Goal: Transaction & Acquisition: Purchase product/service

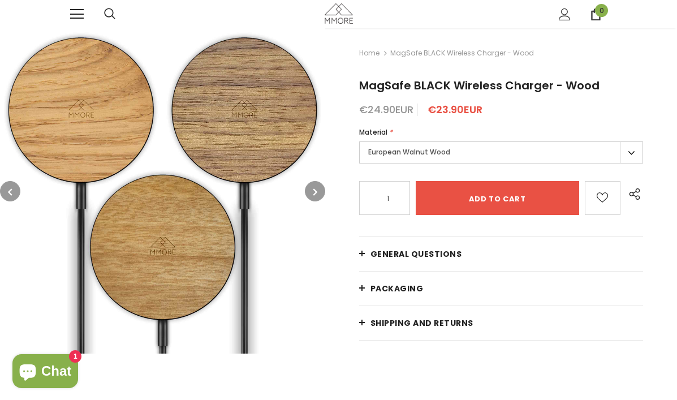
click at [631, 152] on label "European Walnut Wood" at bounding box center [501, 152] width 284 height 22
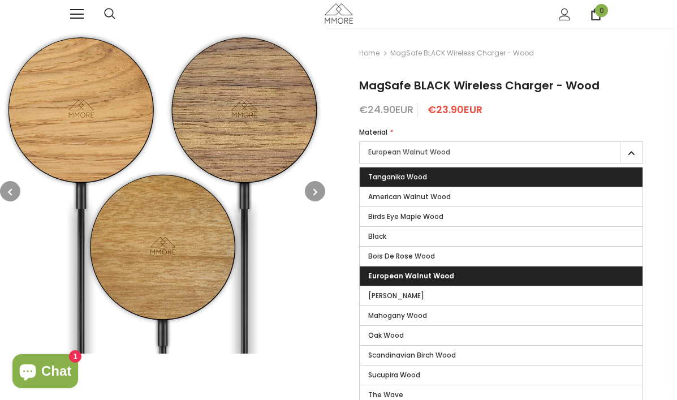
click at [538, 175] on label "Tanganika Wood" at bounding box center [501, 176] width 283 height 19
click at [0, 0] on input "Tanganika Wood" at bounding box center [0, 0] width 0 height 0
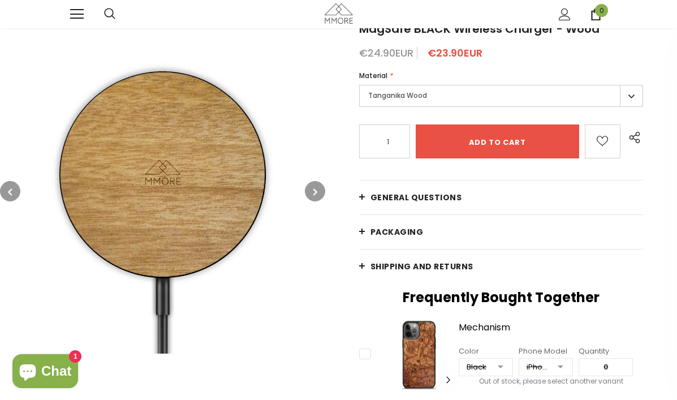
scroll to position [57, 0]
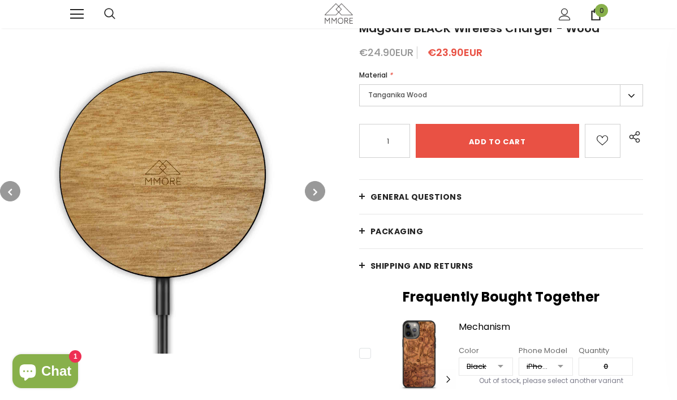
click at [364, 198] on link "General Questions" at bounding box center [501, 197] width 284 height 34
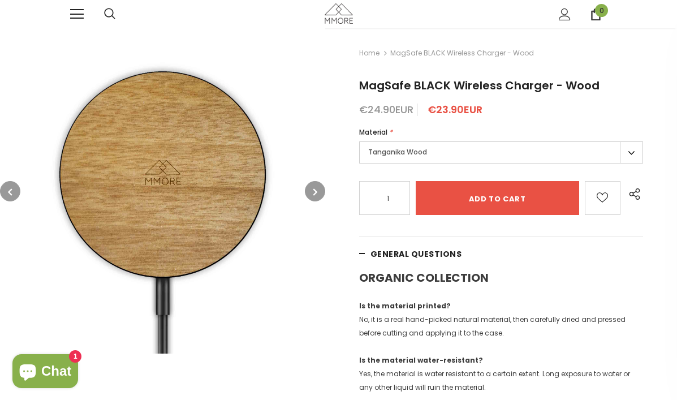
scroll to position [0, 0]
click at [293, 198] on img at bounding box center [162, 190] width 325 height 325
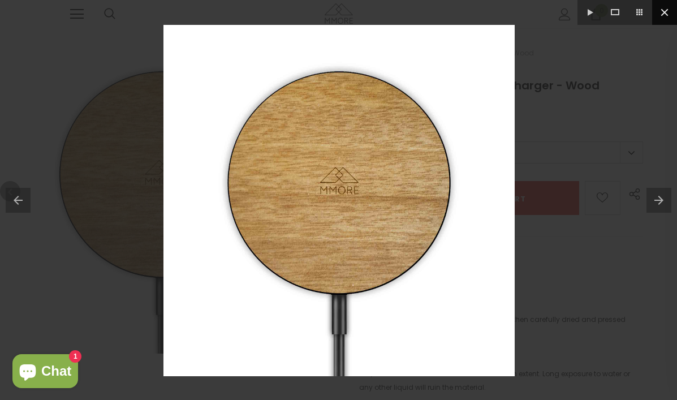
click at [665, 13] on button at bounding box center [664, 12] width 25 height 25
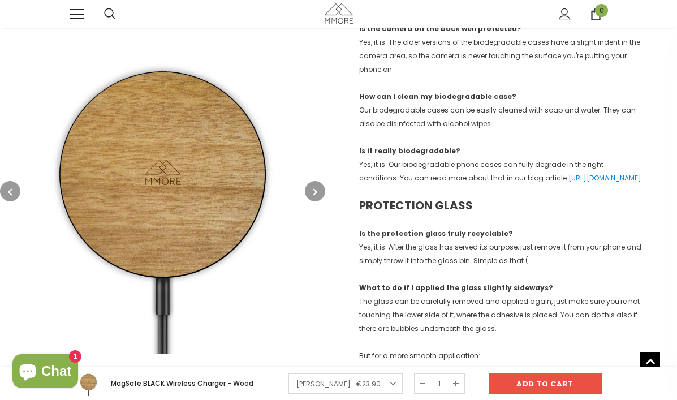
scroll to position [1111, 0]
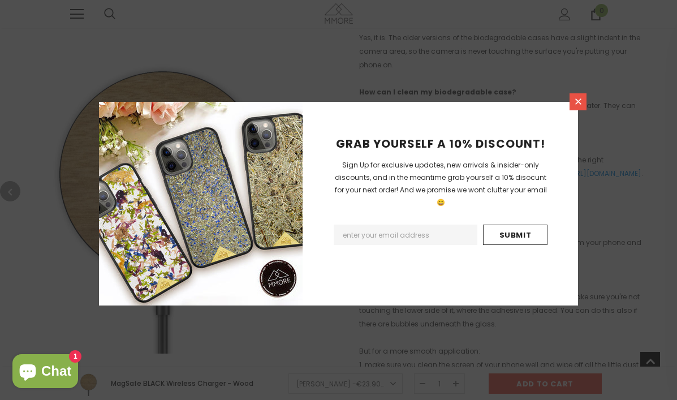
click at [578, 100] on icon at bounding box center [578, 102] width 10 height 10
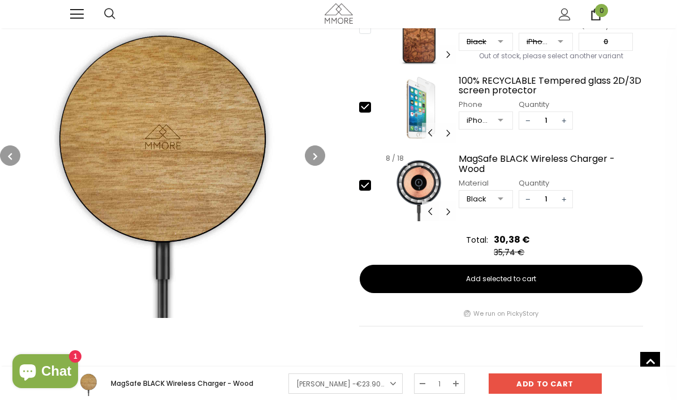
scroll to position [1689, 0]
click at [448, 221] on button "Carousel Navigation" at bounding box center [447, 211] width 17 height 20
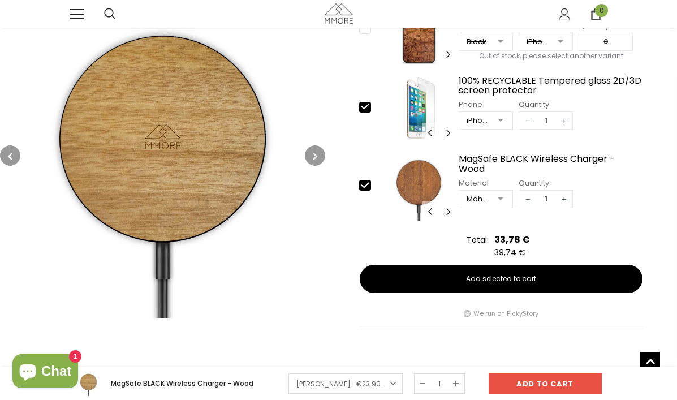
click at [362, 188] on icon at bounding box center [364, 185] width 7 height 5
type input "0"
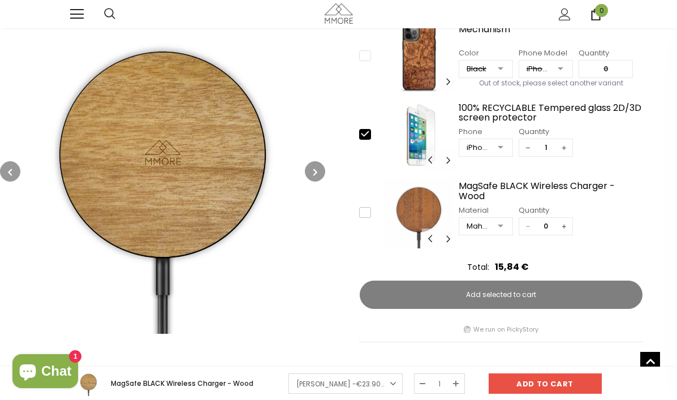
click at [366, 140] on icon at bounding box center [365, 134] width 12 height 12
type input "0"
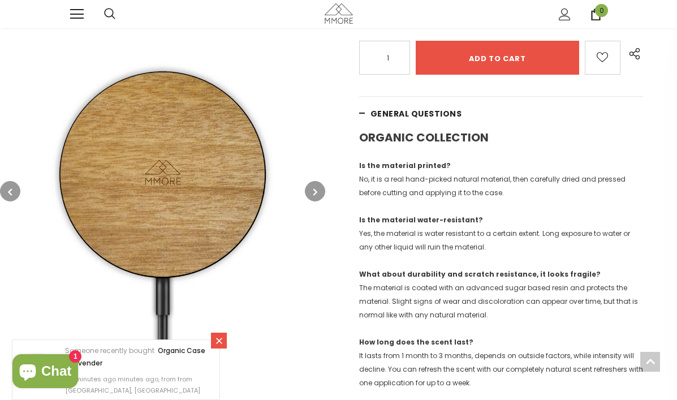
scroll to position [172, 0]
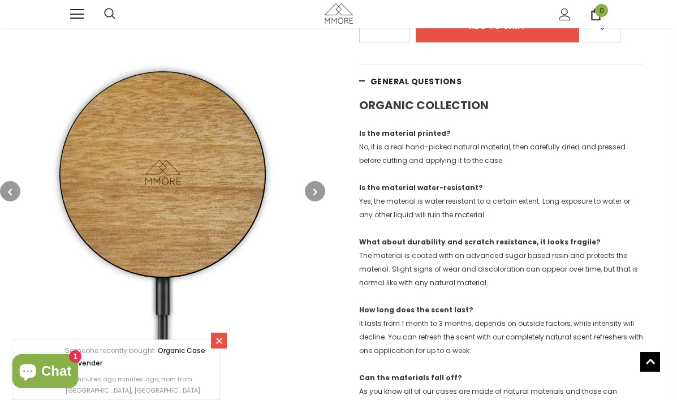
click at [219, 337] on icon at bounding box center [219, 341] width 10 height 10
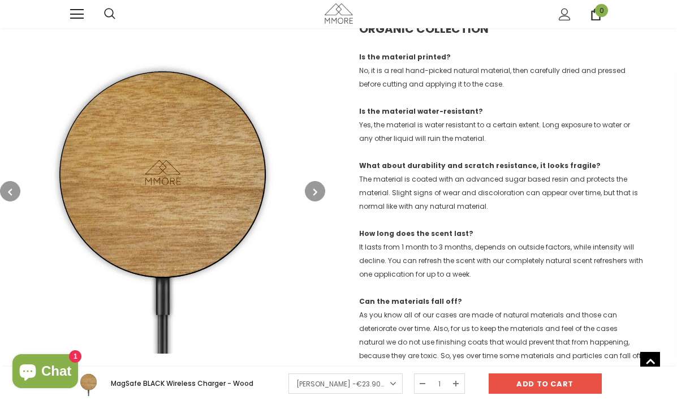
scroll to position [315, 0]
